Goal: Task Accomplishment & Management: Complete application form

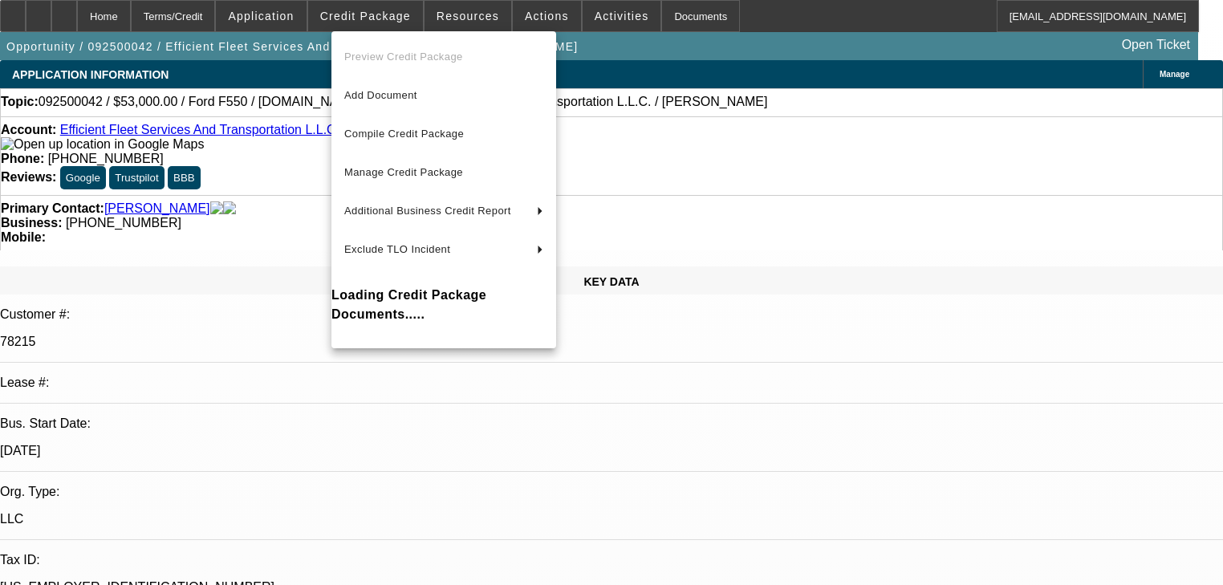
select select "0.1"
select select "0"
select select "2"
select select "0"
select select "6"
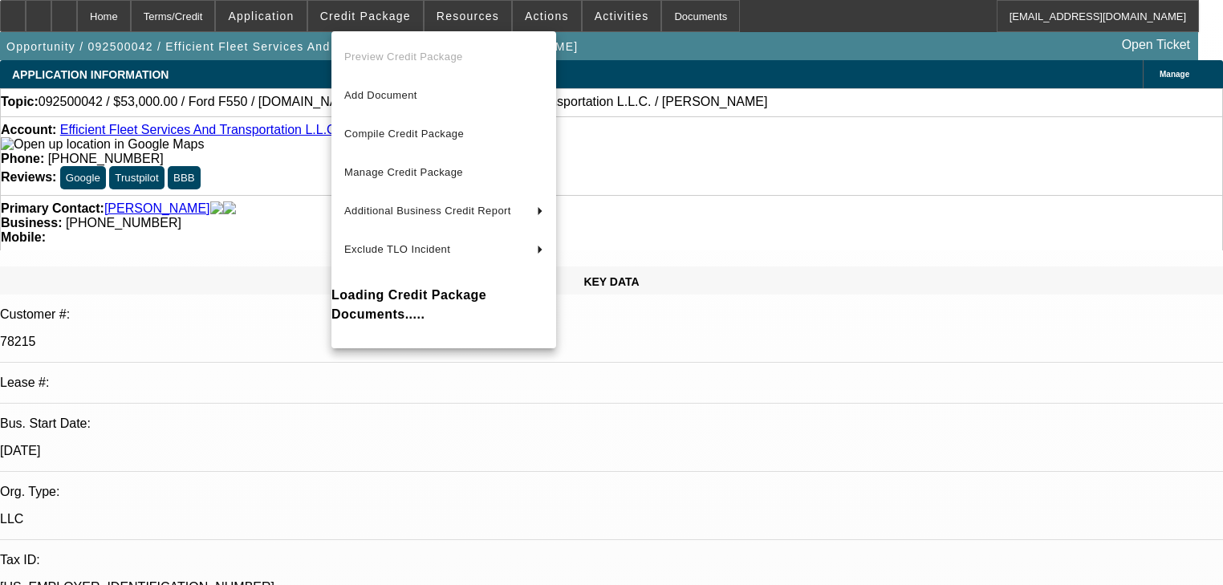
select select "0"
select select "2"
select select "0"
select select "6"
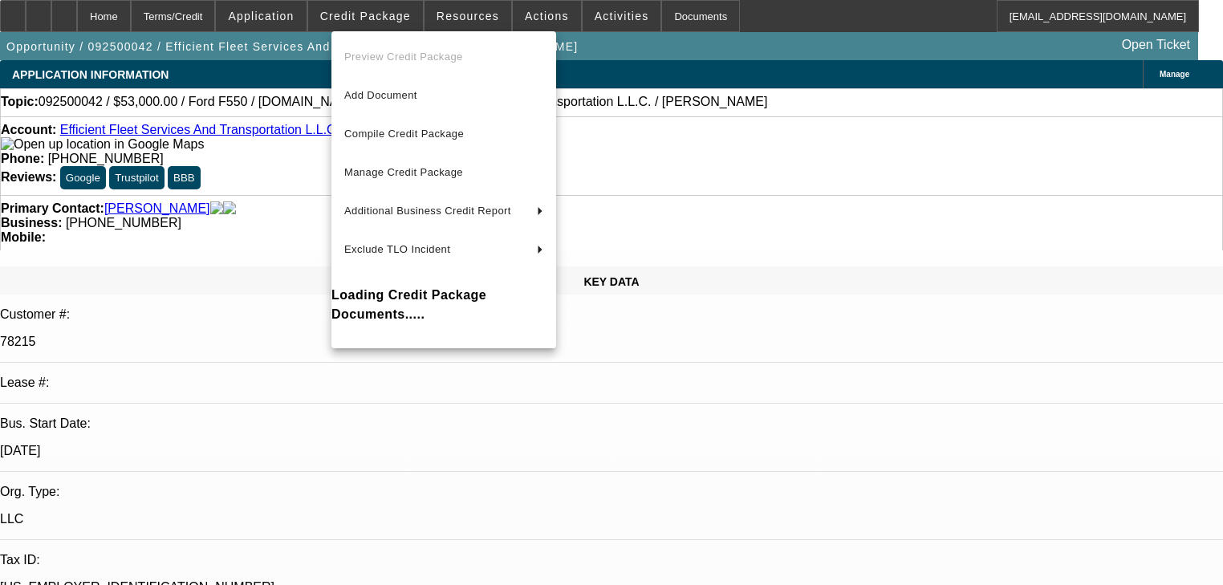
select select "0"
select select "2"
select select "0"
select select "6"
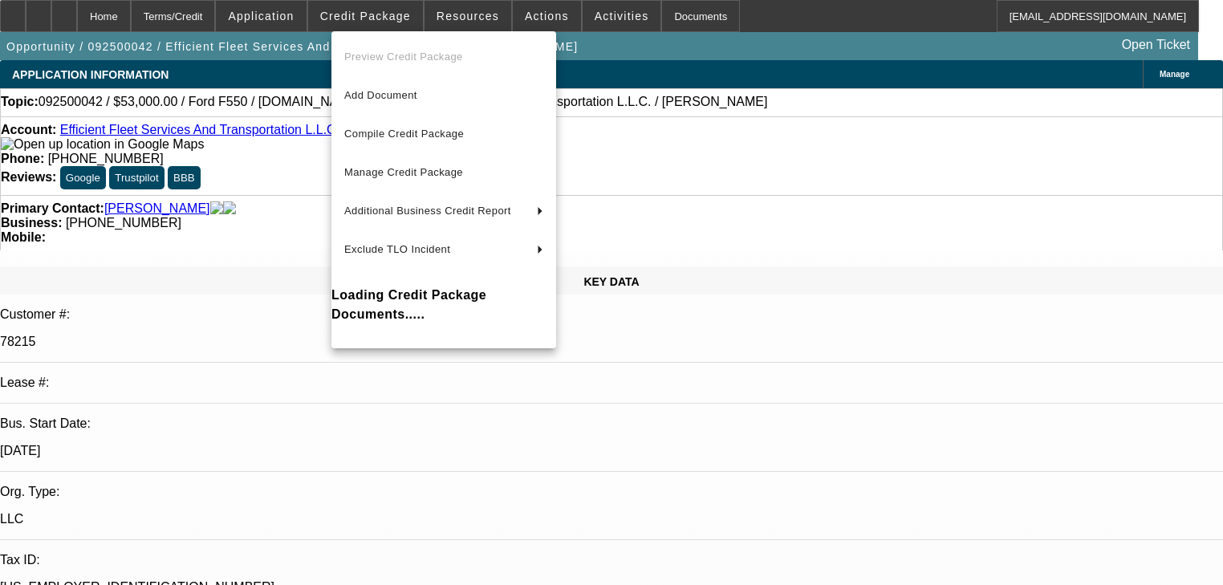
select select "0"
select select "2"
select select "0"
select select "6"
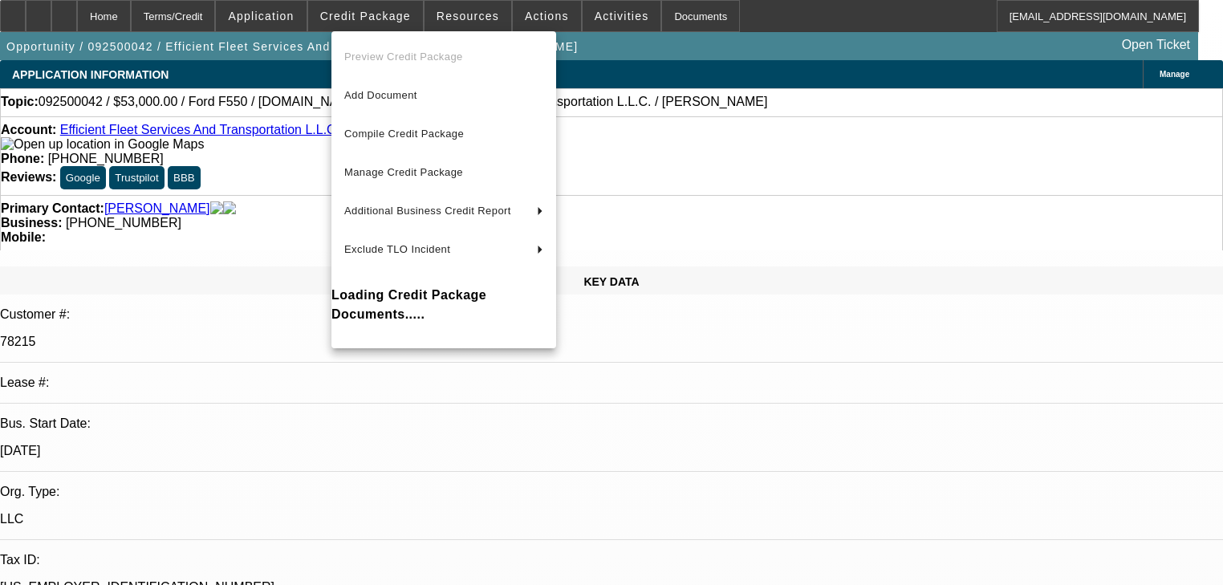
scroll to position [2710, 0]
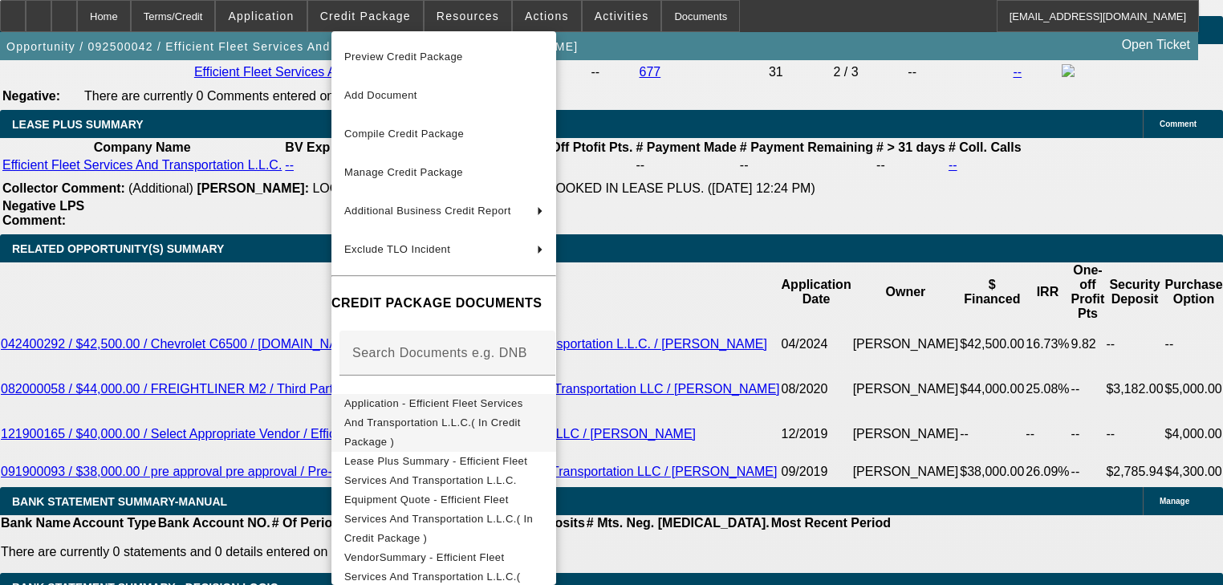
click at [447, 413] on span "Application - Efficient Fleet Services And Transportation L.L.C.( In Credit Pac…" at bounding box center [443, 423] width 199 height 58
